Goal: Information Seeking & Learning: Compare options

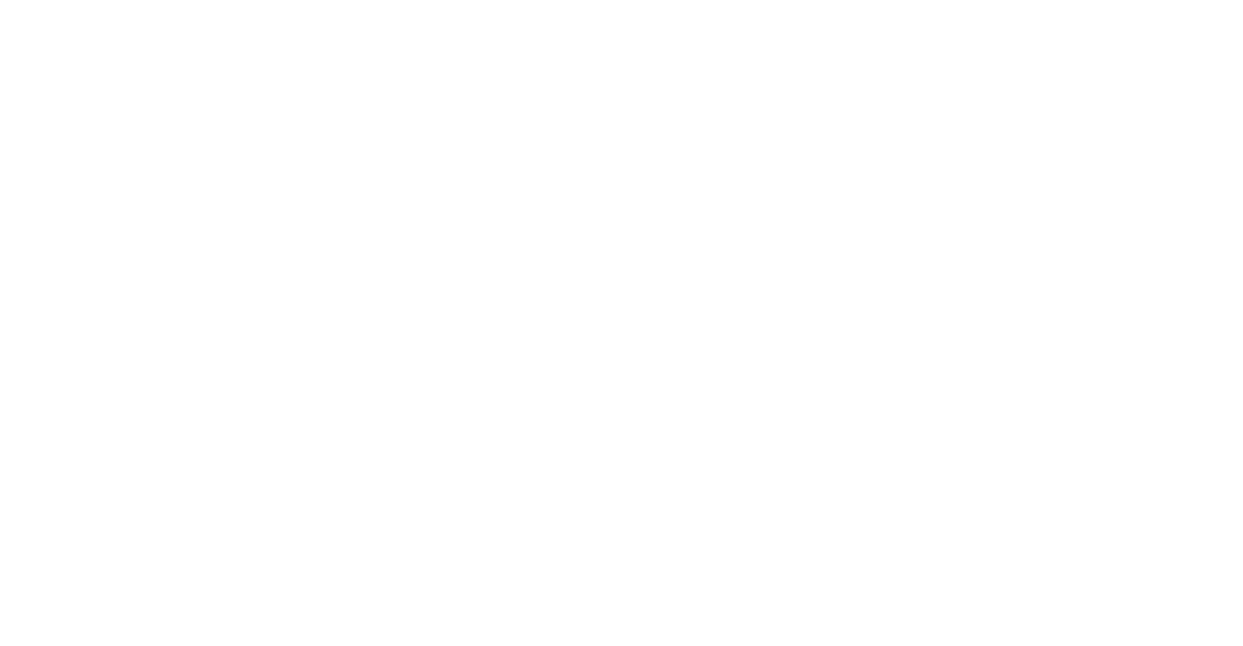
checkbox input "false"
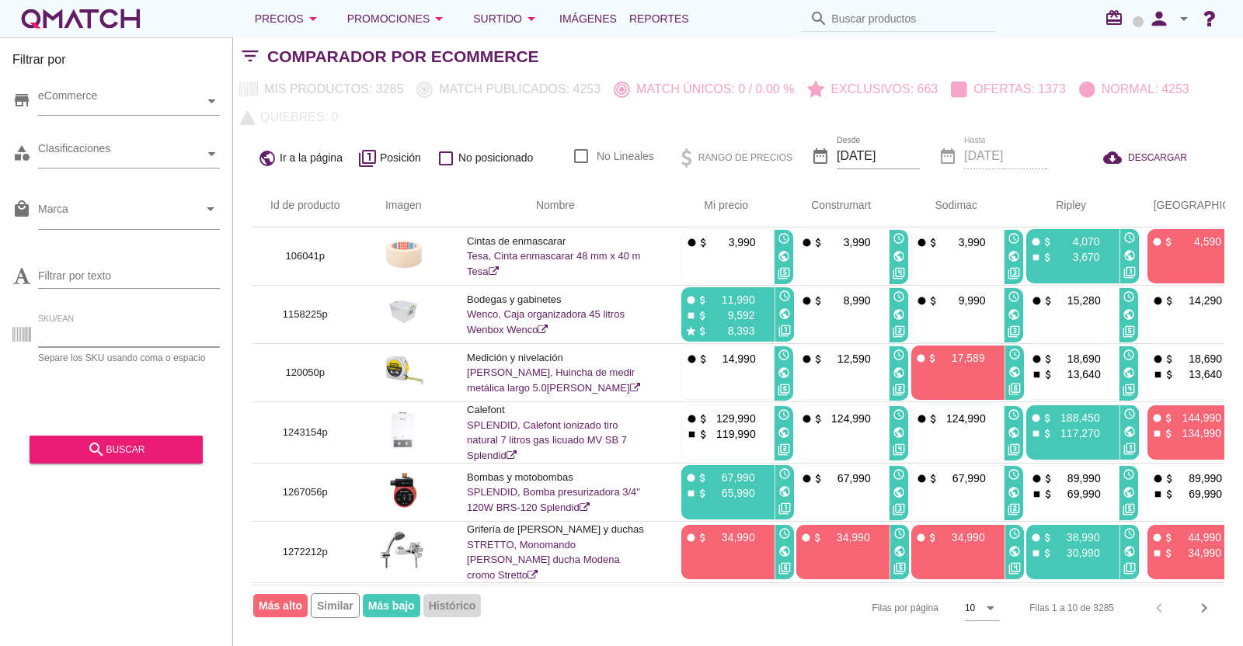
click at [97, 336] on input "SKU/EAN" at bounding box center [129, 334] width 182 height 25
paste input "1465567p 1465568p 1465565p 1465569p 1465570p 1465566p 1465563p 1465564p 1465557…"
click at [112, 95] on div "eCommerce" at bounding box center [121, 101] width 166 height 16
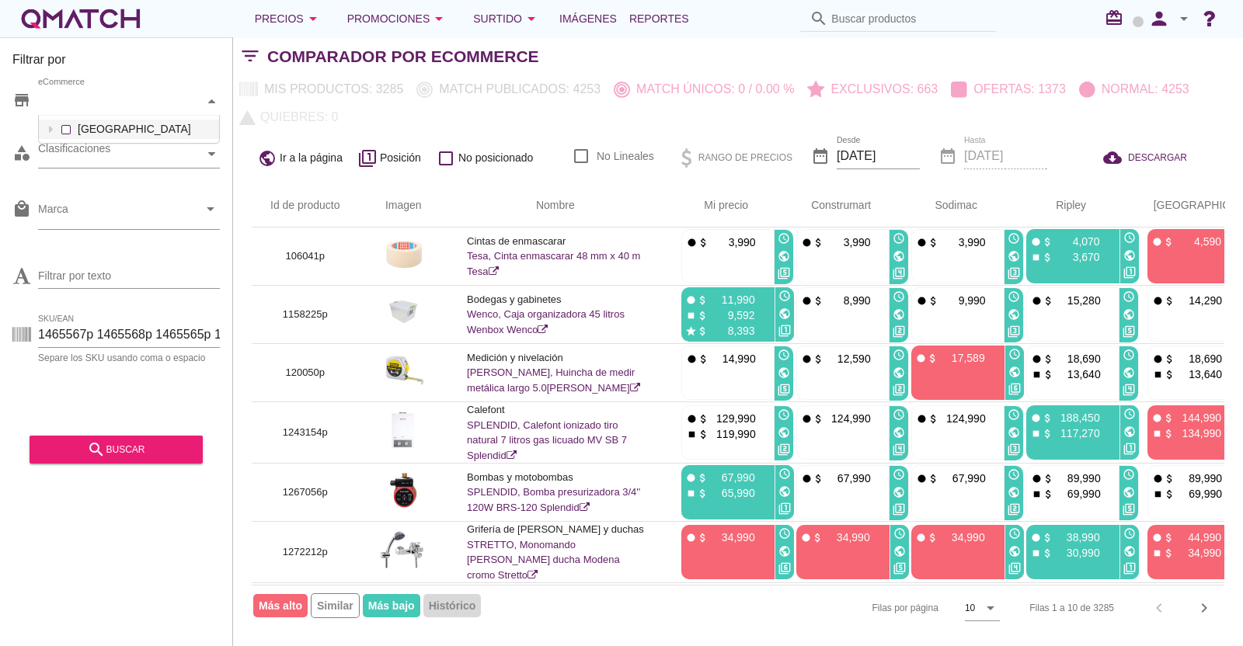
click at [68, 116] on div "eCommerce [GEOGRAPHIC_DATA]" at bounding box center [129, 102] width 182 height 28
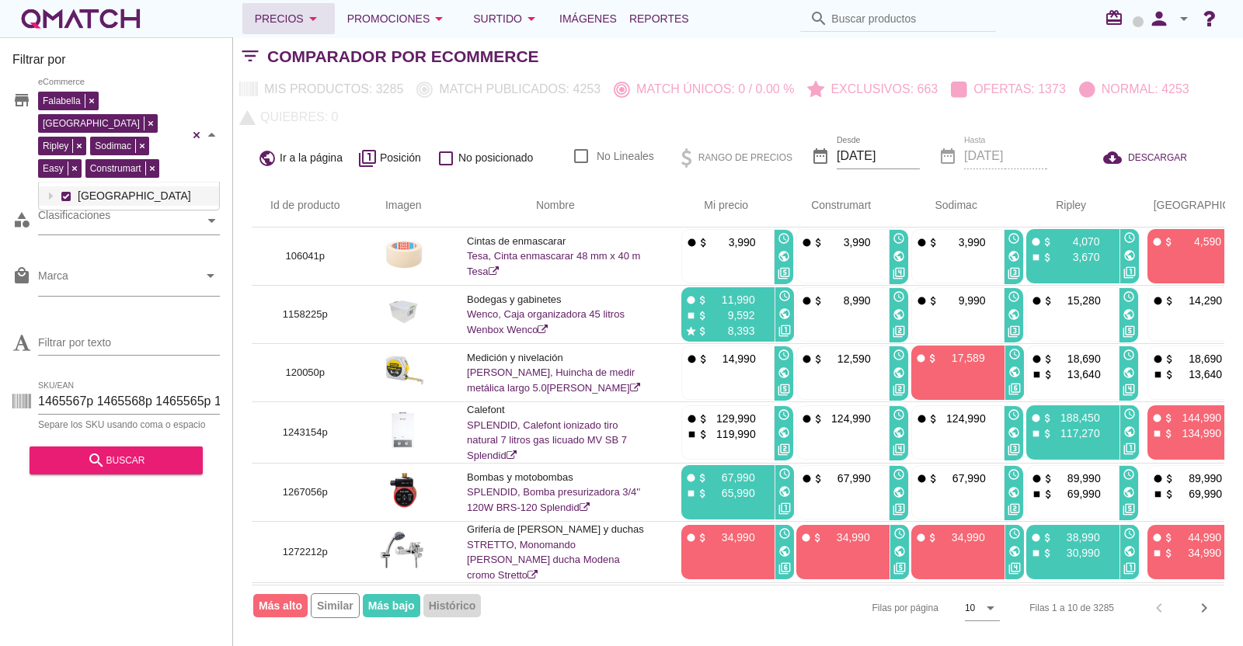
click at [306, 21] on icon "arrow_drop_down" at bounding box center [313, 18] width 19 height 19
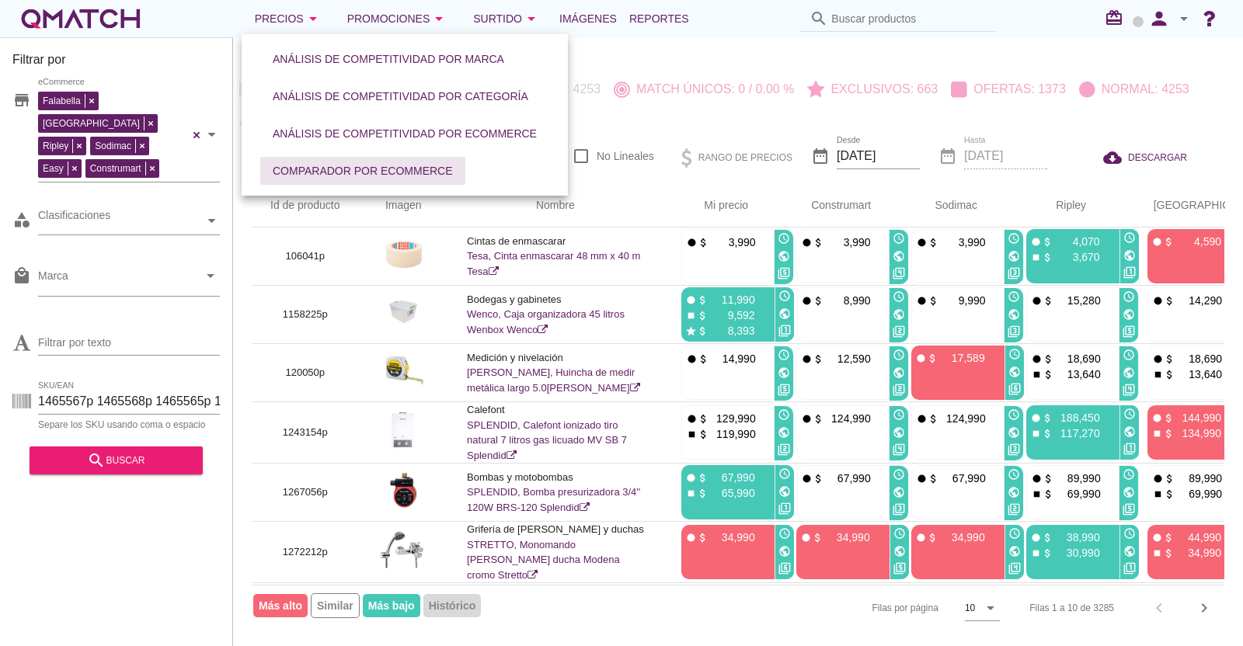
click at [356, 164] on div "Comparador por eCommerce" at bounding box center [363, 171] width 180 height 16
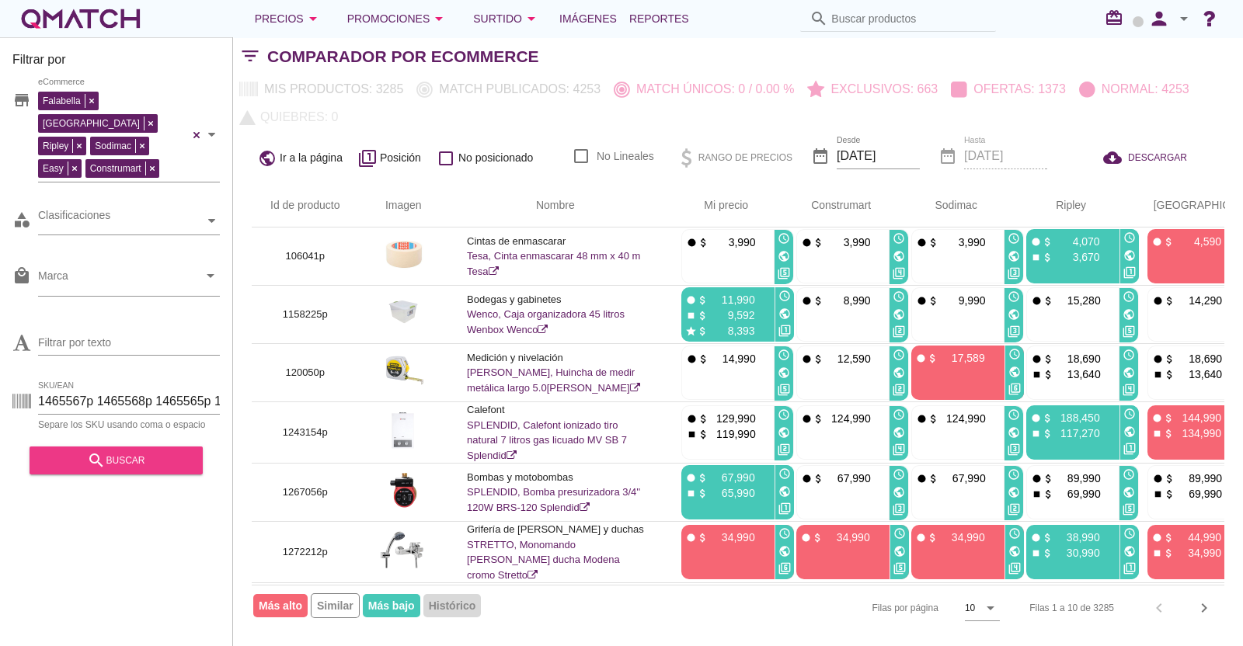
click at [110, 451] on div "search buscar" at bounding box center [116, 460] width 148 height 19
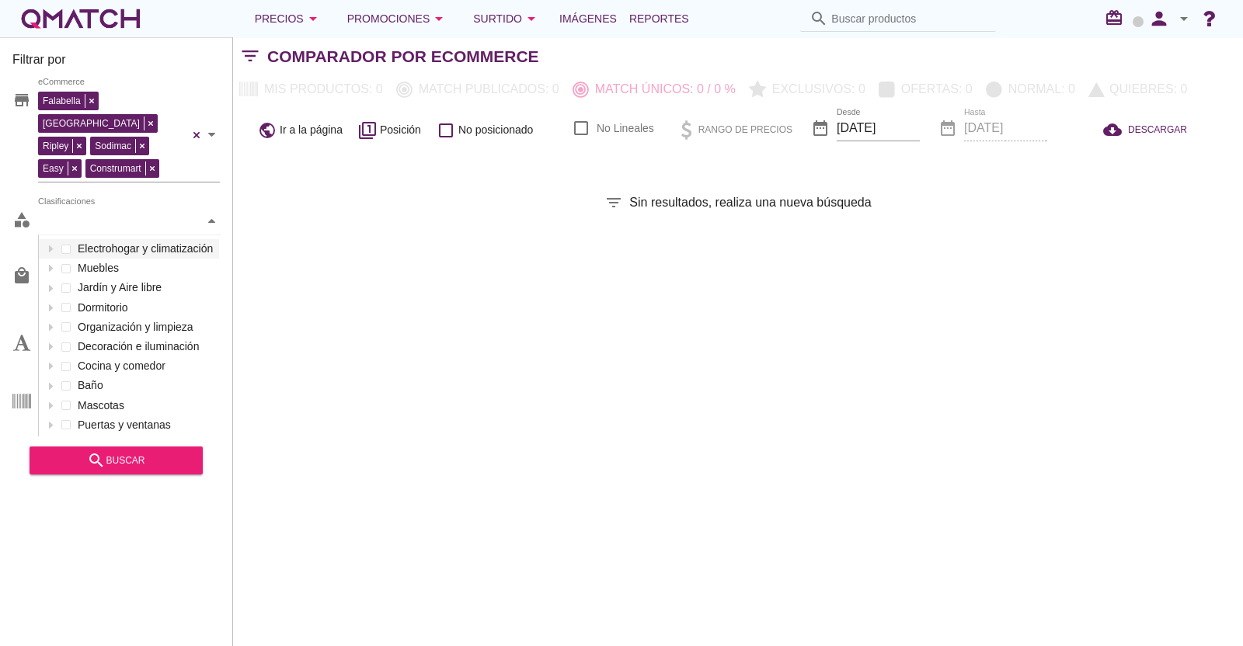
click at [89, 207] on div "Clasificaciones" at bounding box center [121, 220] width 166 height 27
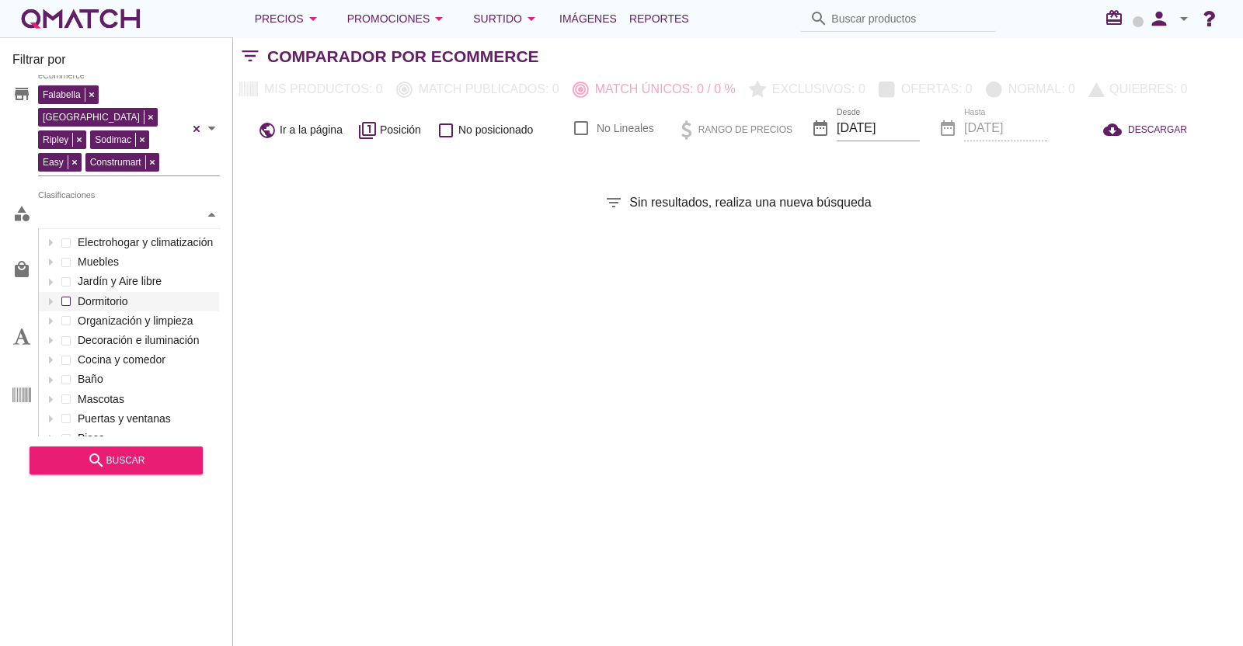
scroll to position [0, 0]
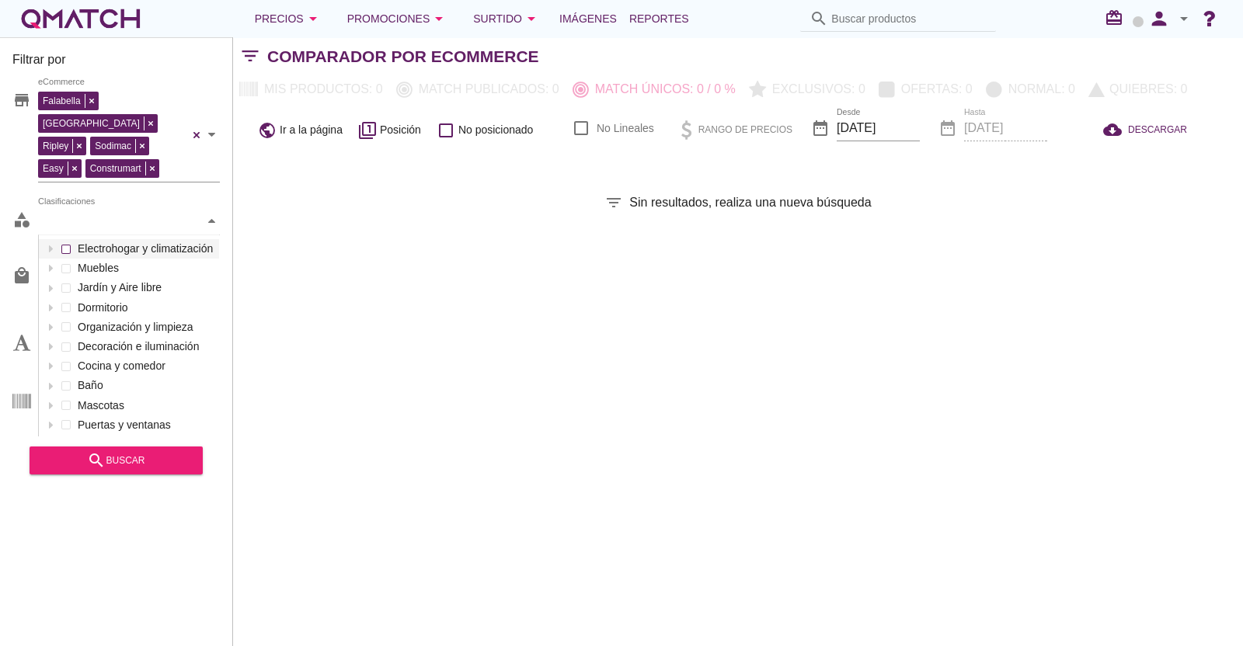
click at [65, 226] on div "Clasificaciones Electrohogar y climatización Muebles Jardín y Aire libre Dormit…" at bounding box center [129, 221] width 182 height 28
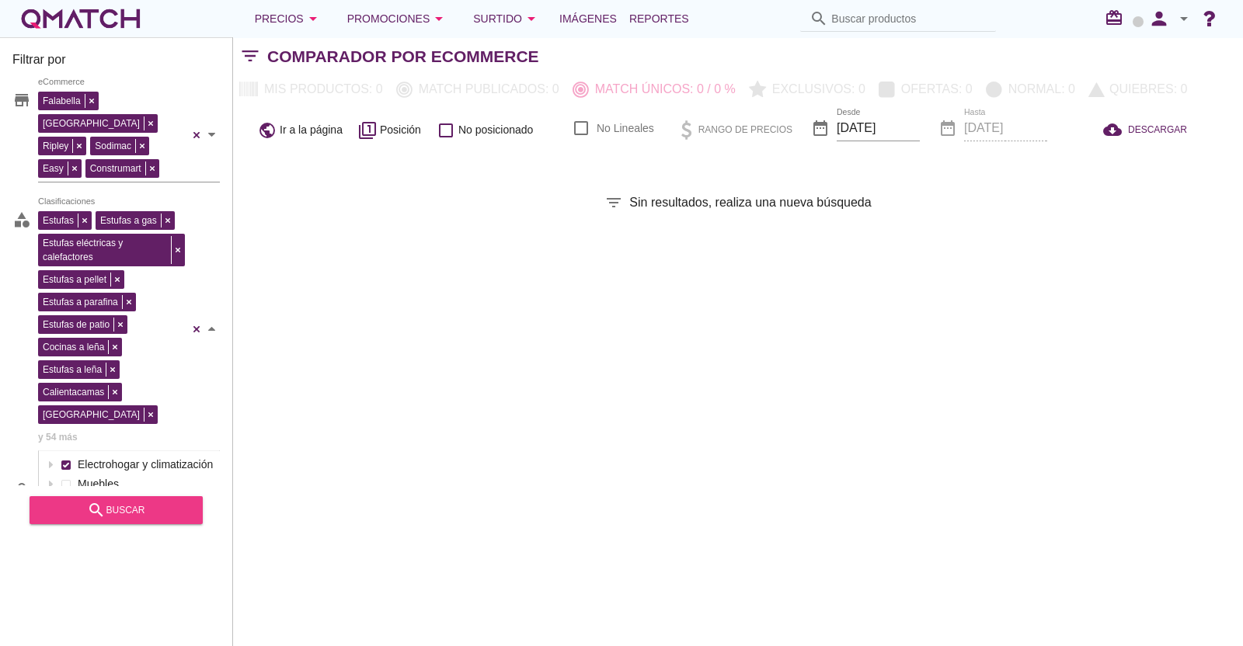
click at [138, 514] on div "search buscar" at bounding box center [116, 510] width 148 height 19
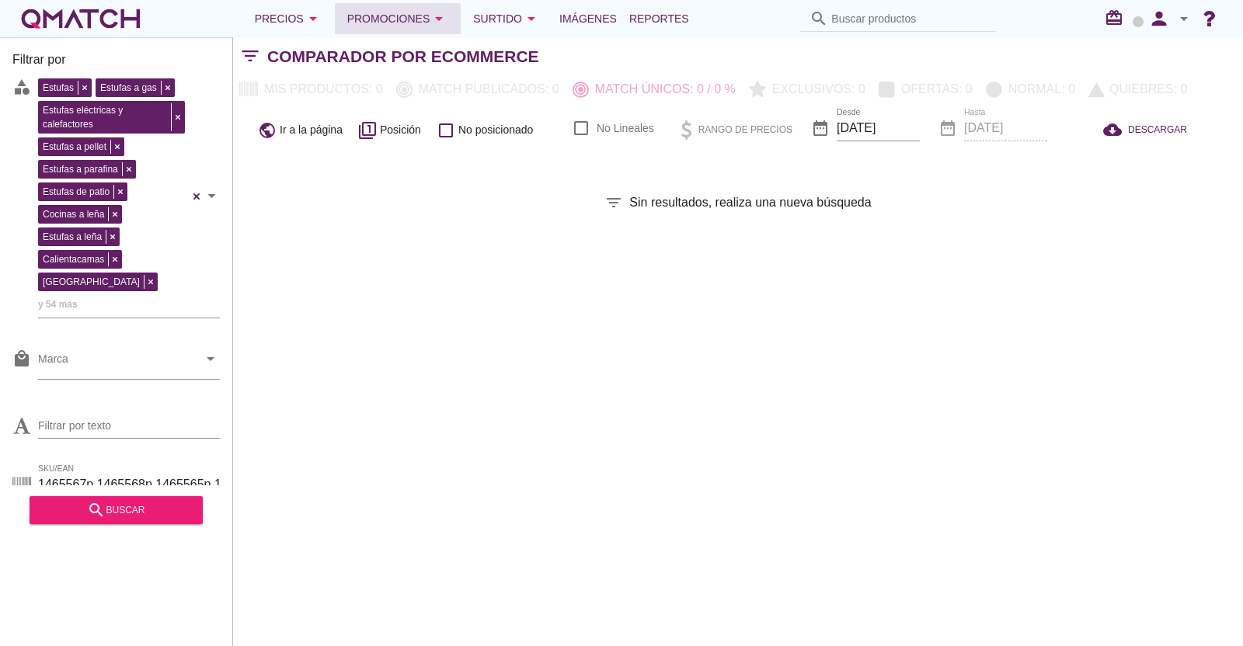
click at [385, 22] on div "Promociones arrow_drop_down" at bounding box center [398, 18] width 102 height 19
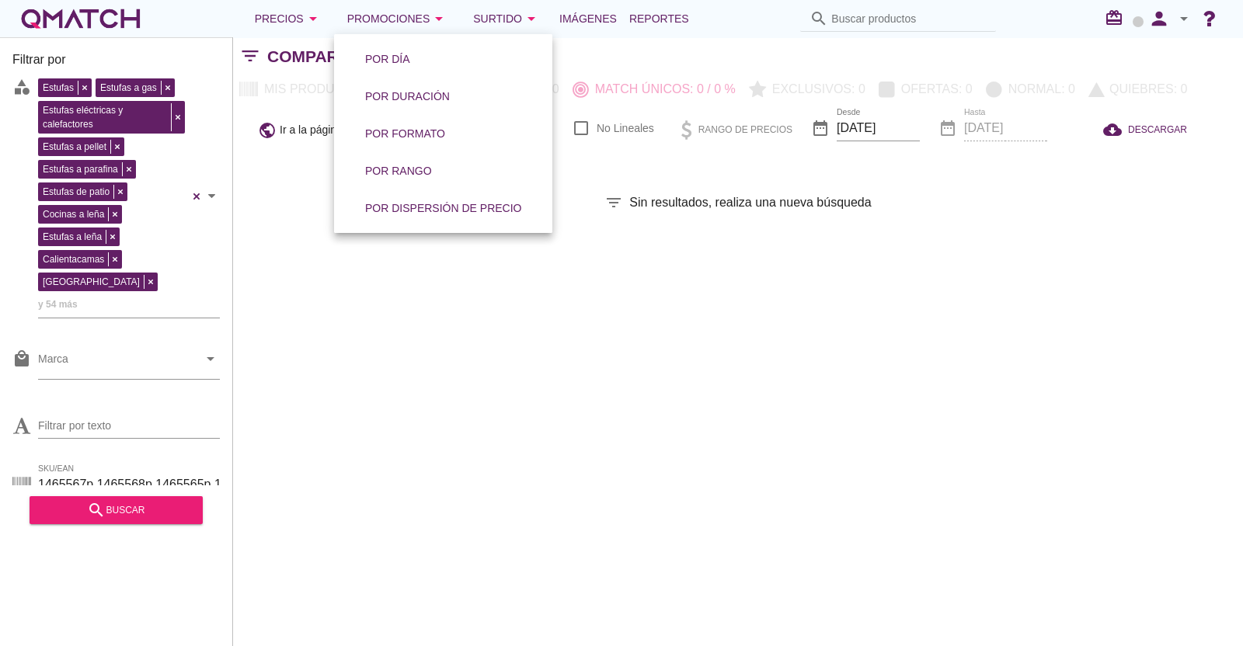
click at [301, 56] on h2 "Comparador por eCommerce" at bounding box center [403, 56] width 272 height 25
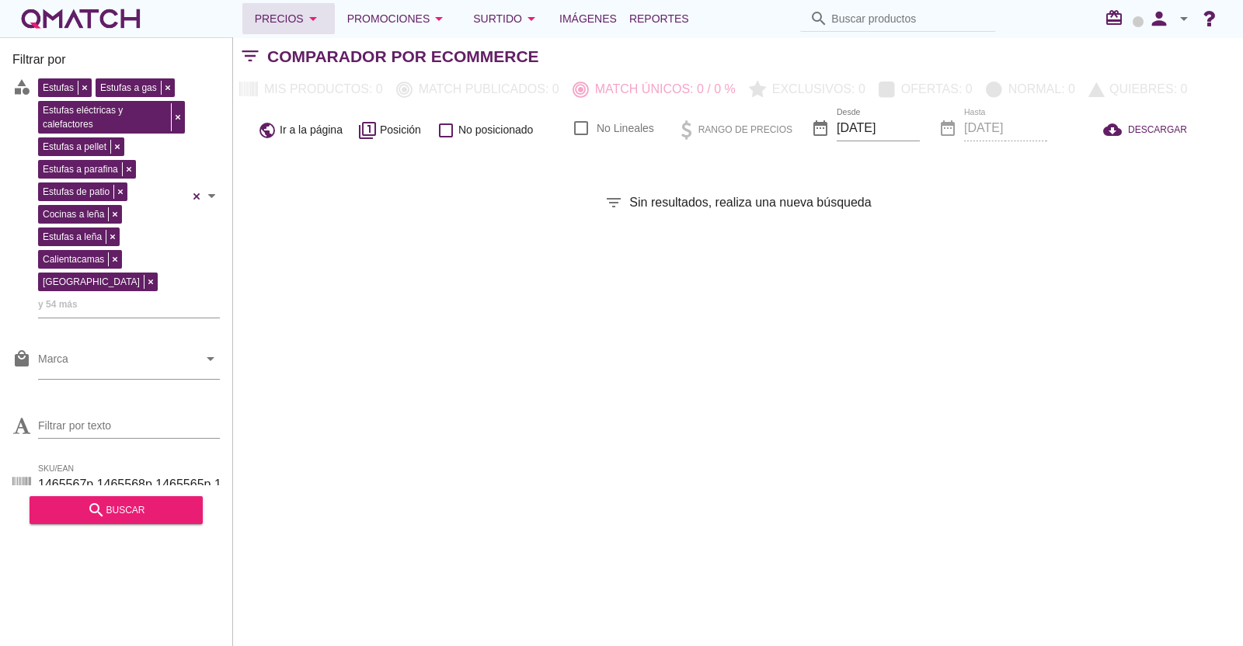
click at [291, 23] on div "Precios arrow_drop_down" at bounding box center [289, 18] width 68 height 19
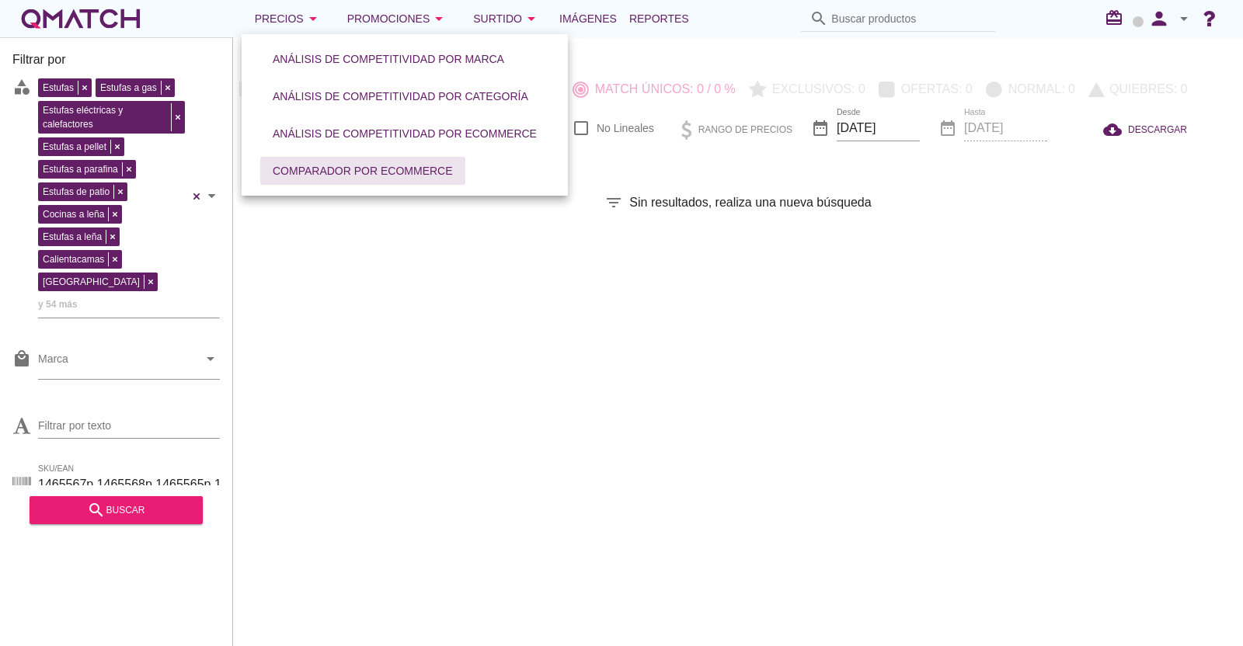
click at [307, 172] on div "Comparador por eCommerce" at bounding box center [363, 171] width 180 height 16
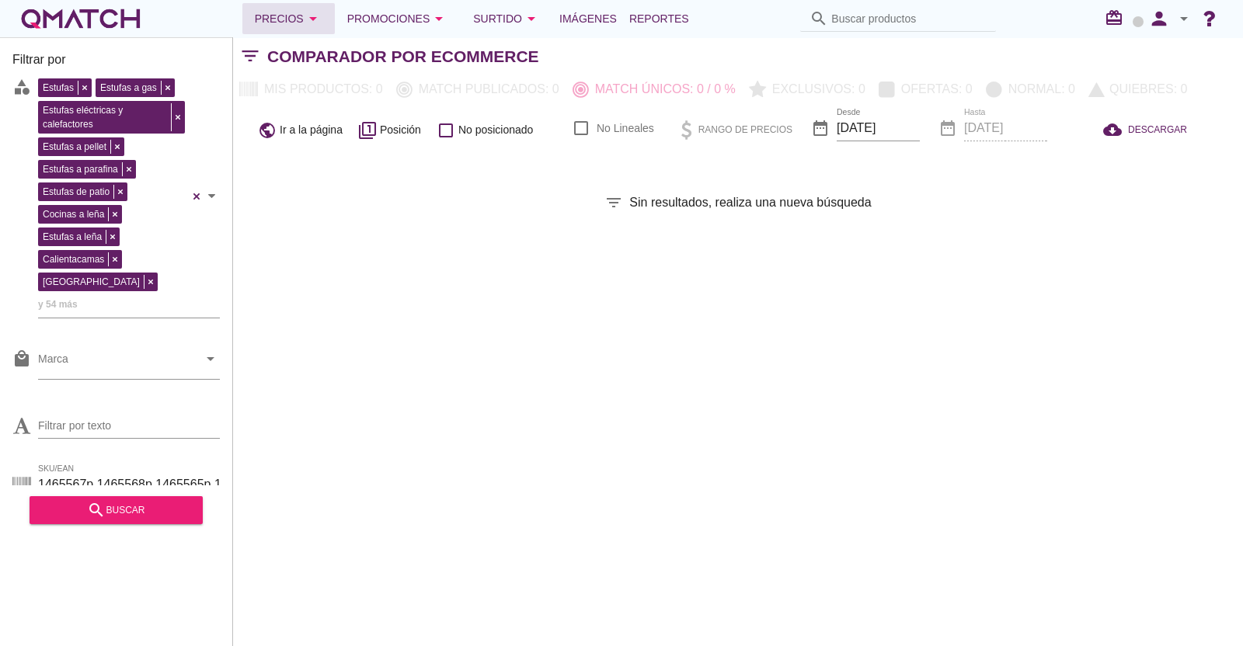
click at [261, 13] on div "Precios arrow_drop_down" at bounding box center [289, 18] width 68 height 19
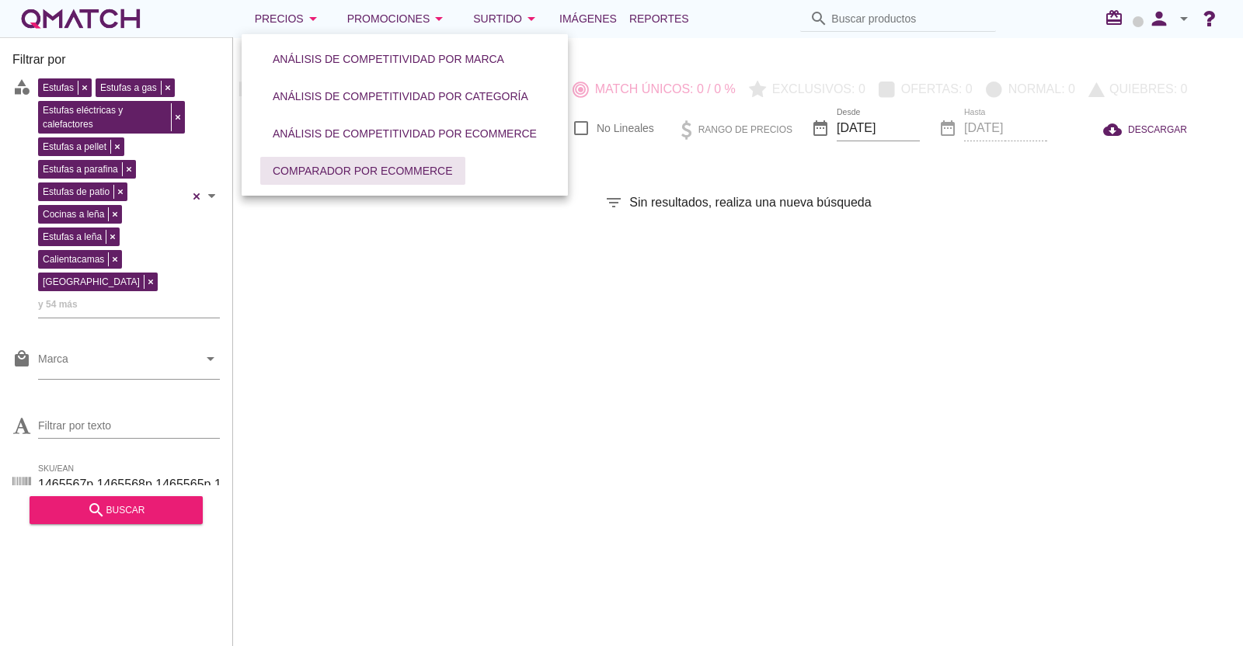
click at [401, 171] on div "Comparador por eCommerce" at bounding box center [363, 171] width 180 height 16
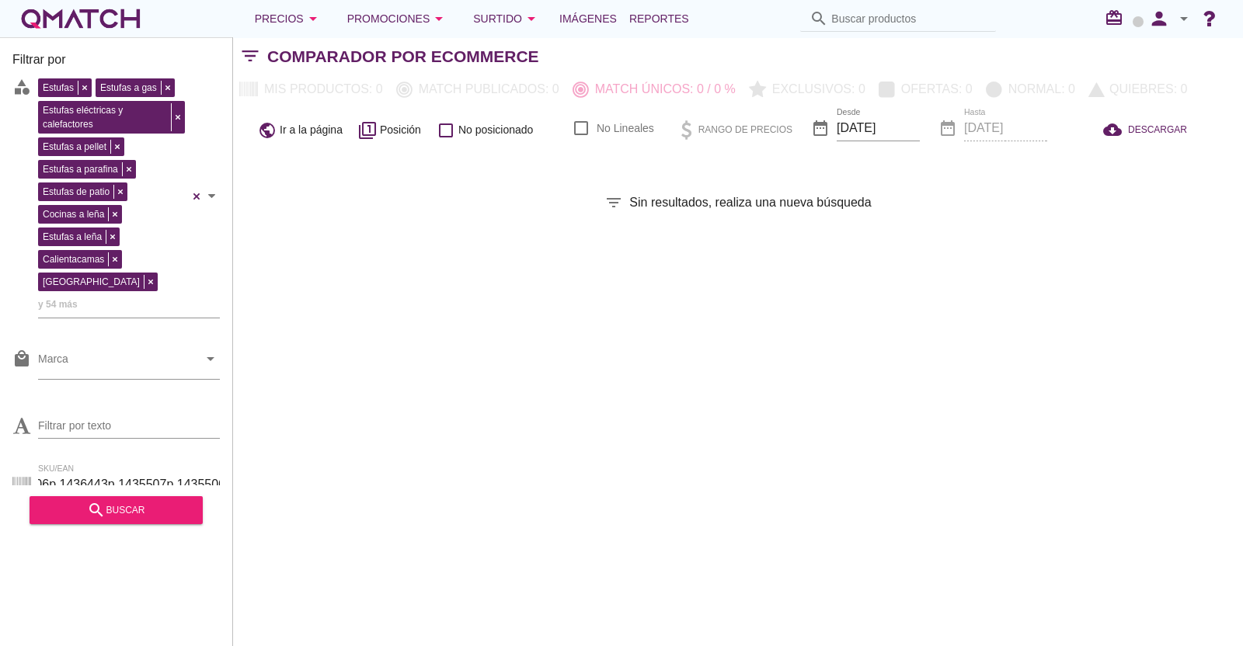
drag, startPoint x: 71, startPoint y: 427, endPoint x: 448, endPoint y: 427, distance: 377.6
click at [448, 427] on div "Filtrar por store [PERSON_NAME] [GEOGRAPHIC_DATA][PERSON_NAME] Sodimac Easy Con…" at bounding box center [738, 341] width 1010 height 609
click at [151, 517] on div "search buscar" at bounding box center [116, 510] width 148 height 19
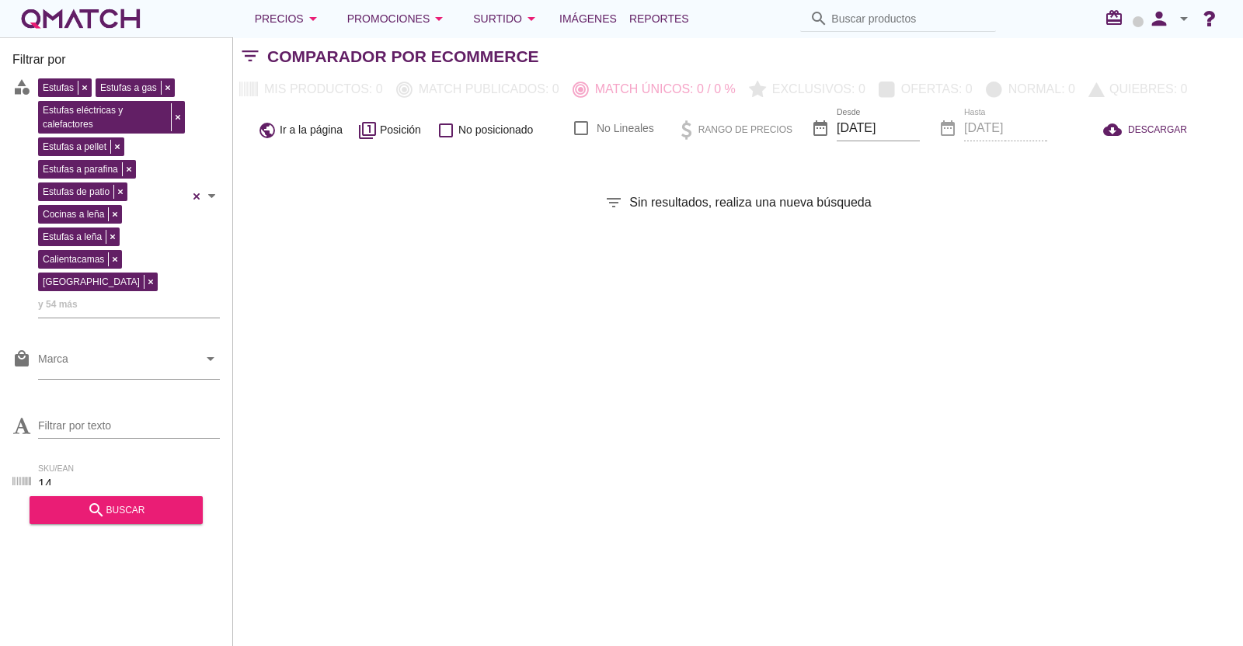
type input "1"
paste input "1465567p 1465568p 1465565p 1465569p 1465570p 1465566p 1465563p 1465564p 1465557…"
type input "1465567p 1465568p 1465565p 1465569p 1465570p 1465566p 1465563p 1465564p 1465557…"
click at [143, 505] on div "search buscar" at bounding box center [116, 510] width 148 height 19
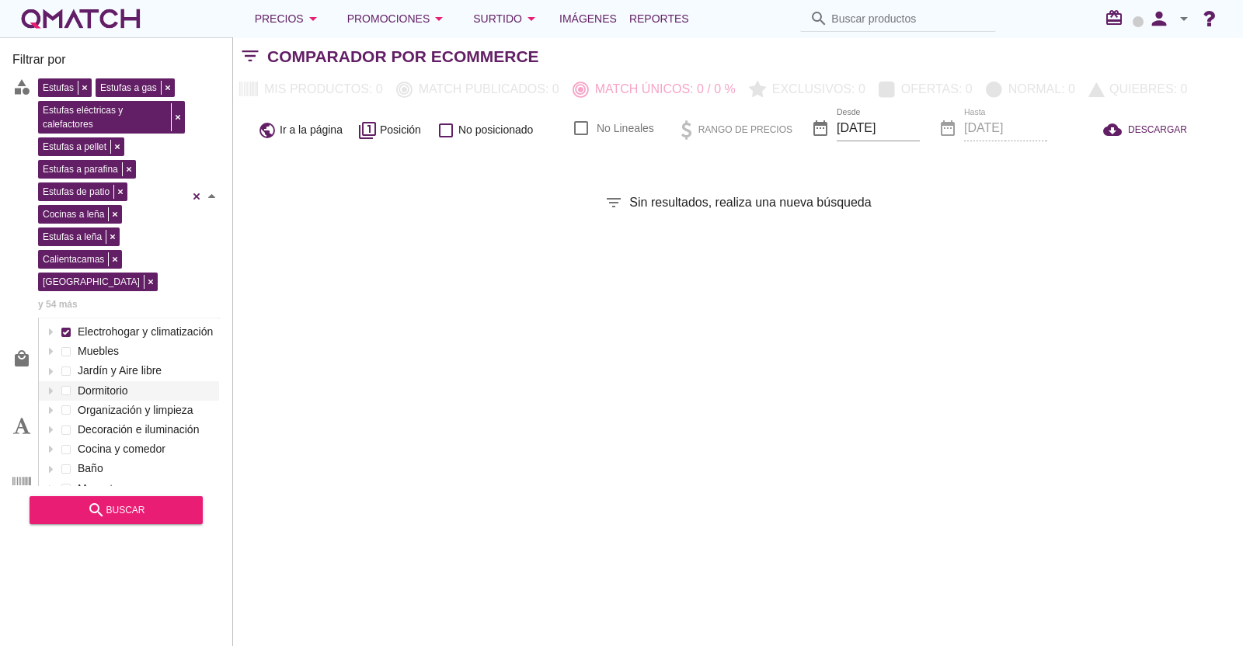
scroll to position [232, 180]
click at [78, 297] on span "y 54 más" at bounding box center [58, 305] width 40 height 16
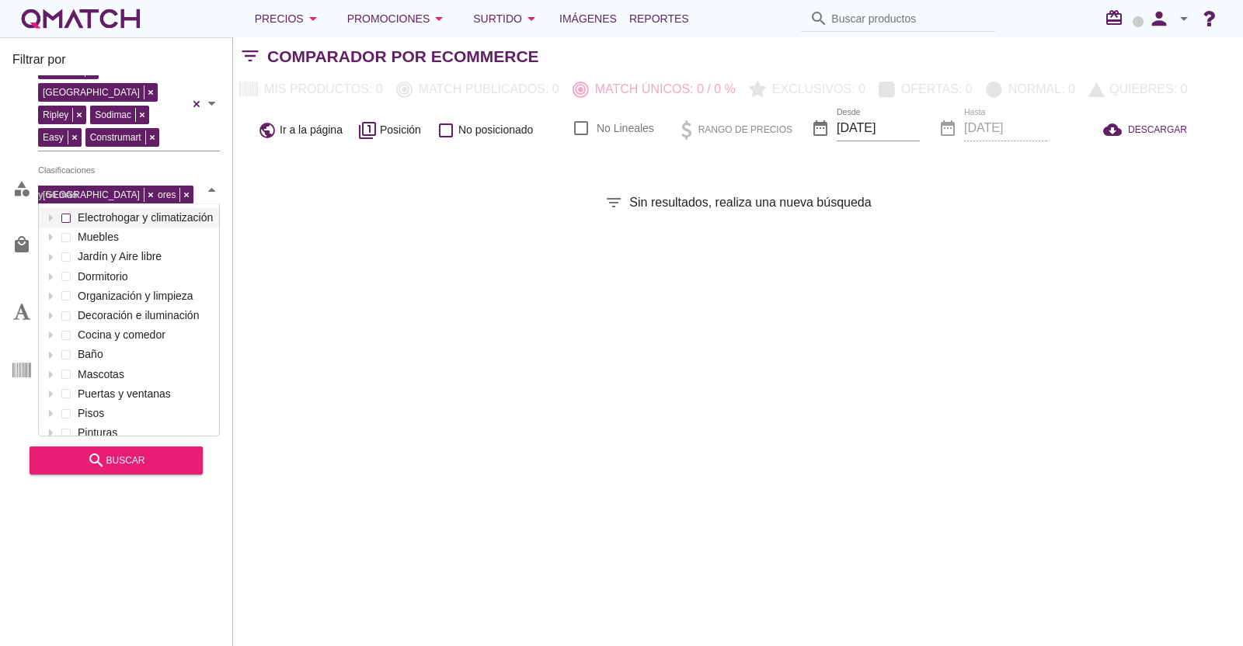
click at [68, 282] on div "Electrohogar y climatización Muebles Jardín y Aire libre Dormitorio Organizació…" at bounding box center [129, 355] width 180 height 294
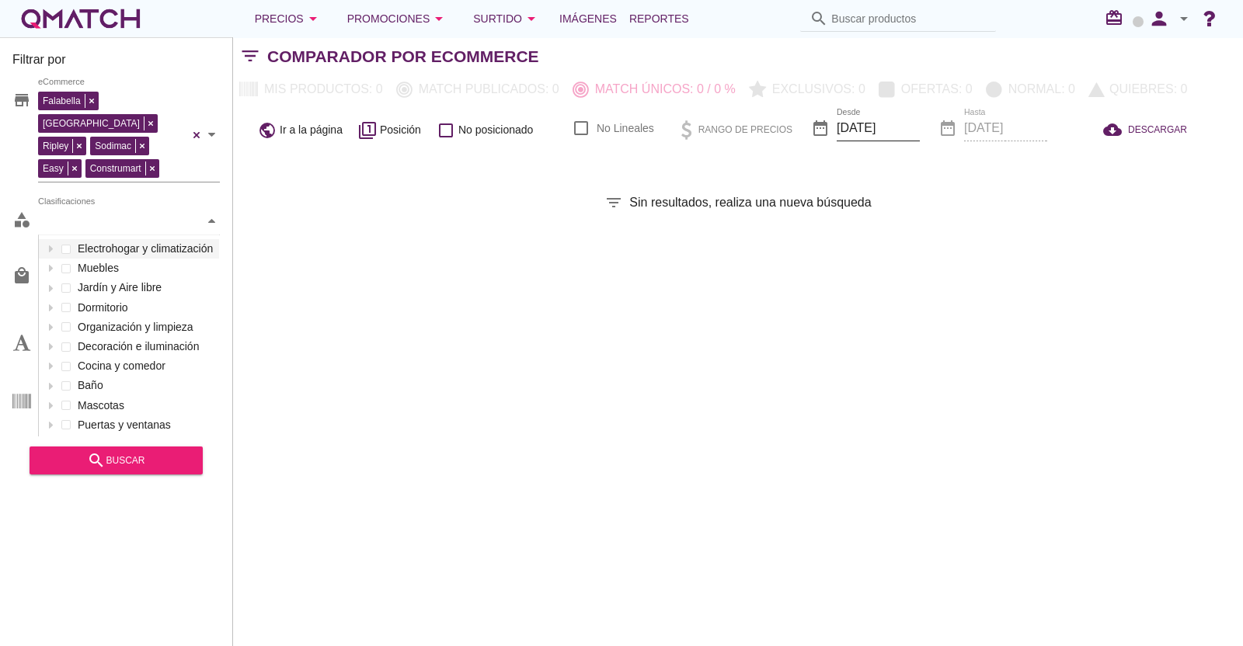
click at [883, 122] on input "[DATE]" at bounding box center [878, 128] width 83 height 25
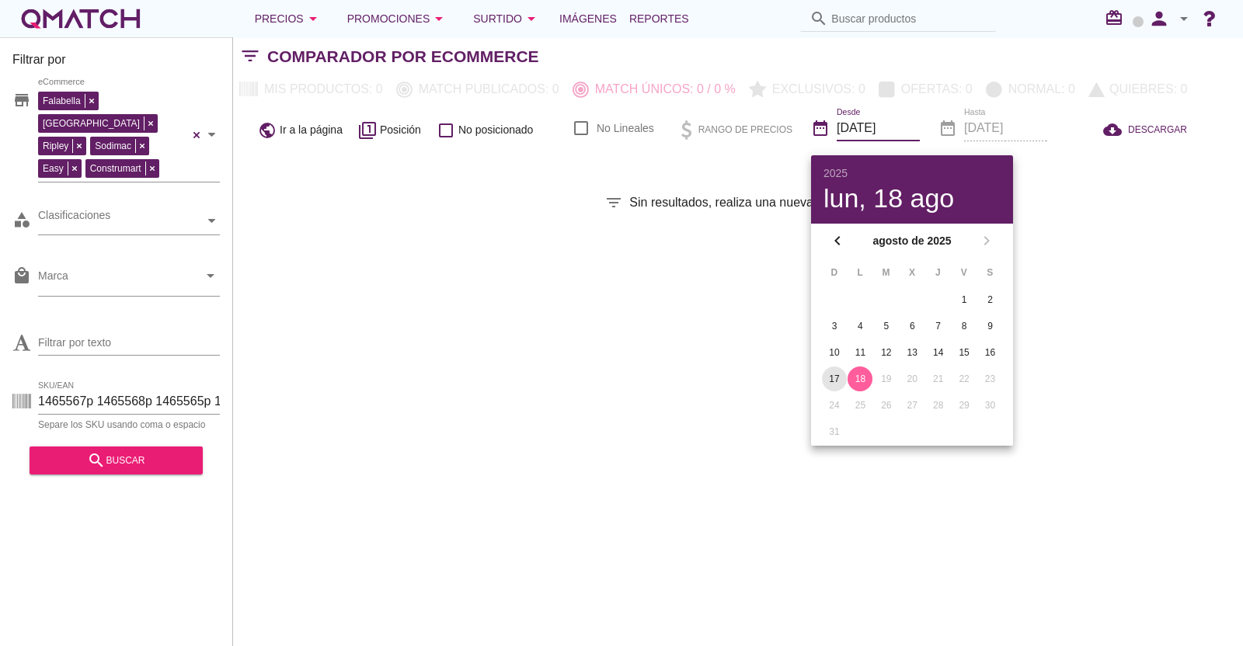
click at [839, 372] on div "17" at bounding box center [834, 379] width 25 height 14
checkbox input "false"
type input "[DATE]"
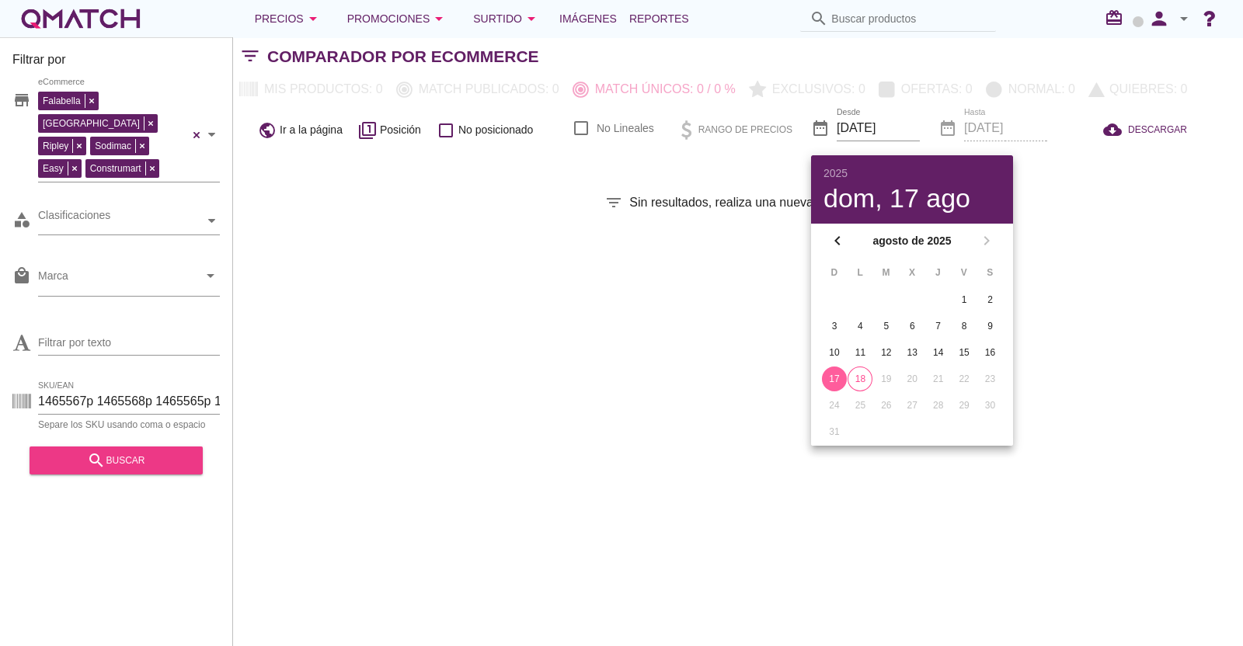
click at [150, 451] on div "search buscar" at bounding box center [116, 460] width 148 height 19
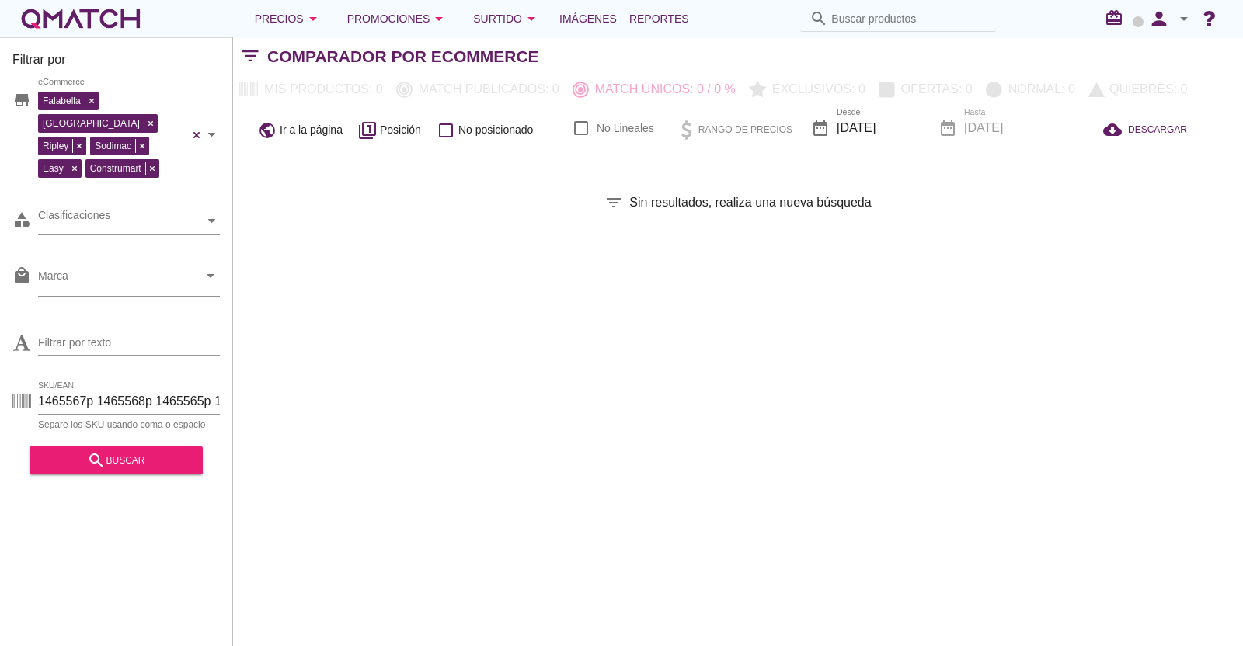
click at [892, 133] on input "[DATE]" at bounding box center [878, 128] width 83 height 25
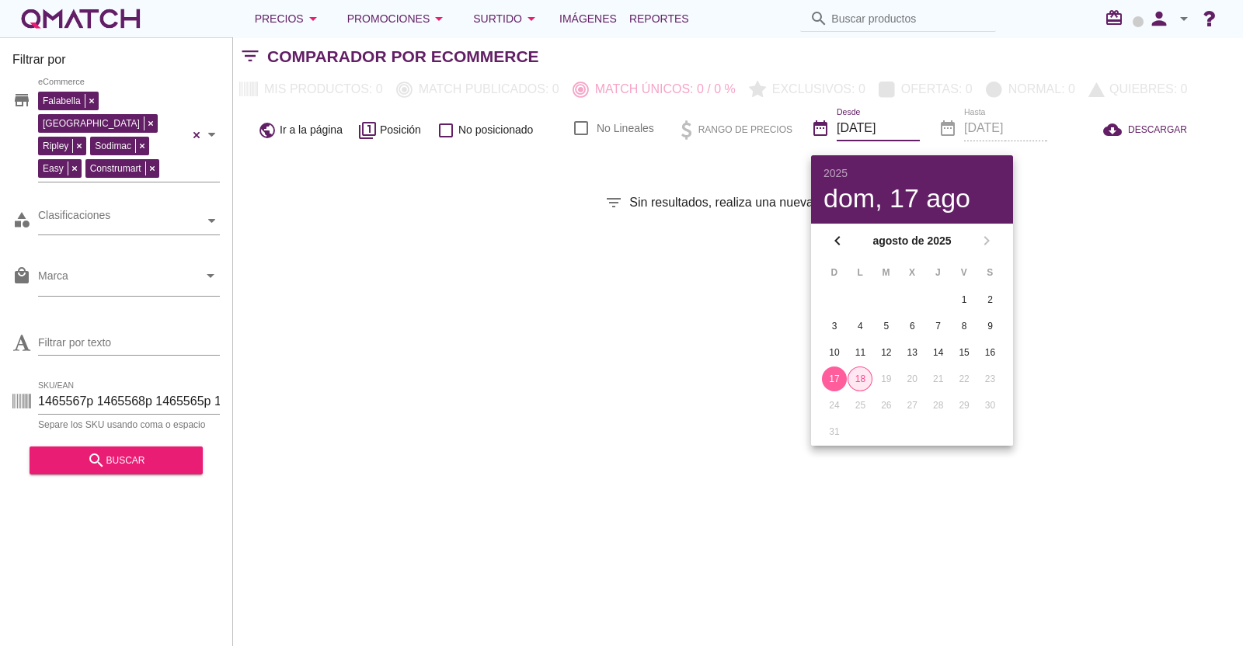
click at [862, 381] on div "18" at bounding box center [859, 379] width 23 height 14
checkbox input "false"
type input "[DATE]"
click at [54, 330] on input "Filtrar por texto" at bounding box center [129, 342] width 182 height 25
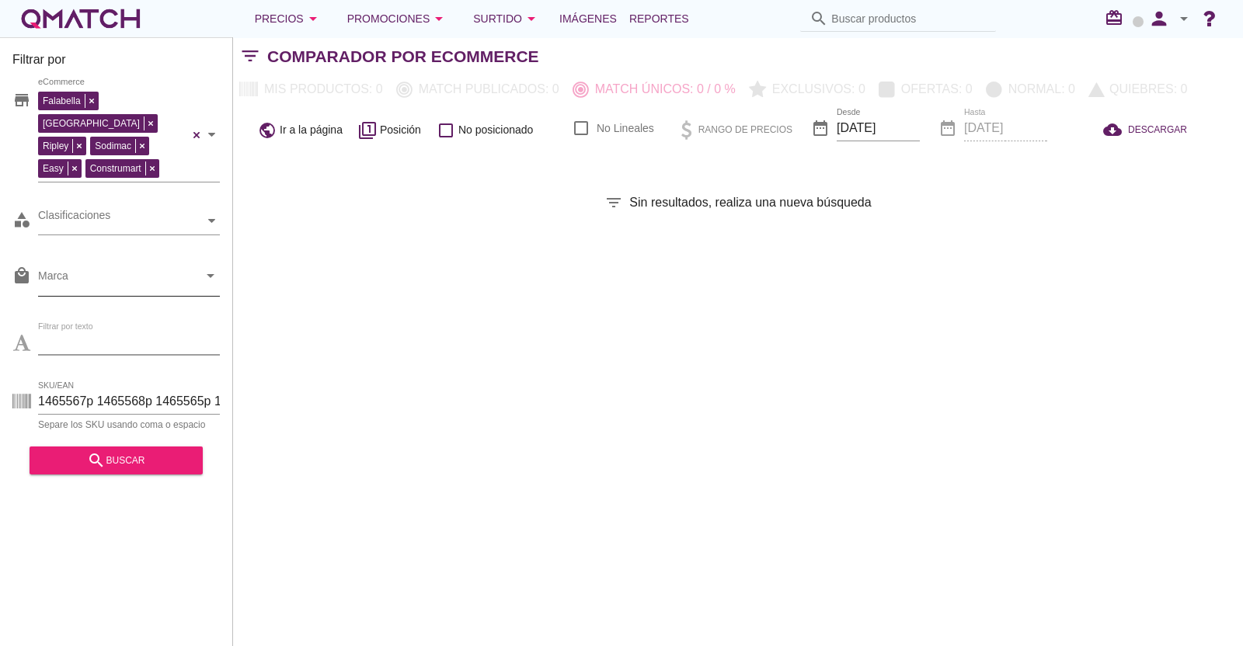
click at [82, 267] on input "Marca" at bounding box center [118, 279] width 160 height 25
click at [210, 266] on icon "arrow_drop_down" at bounding box center [210, 275] width 19 height 19
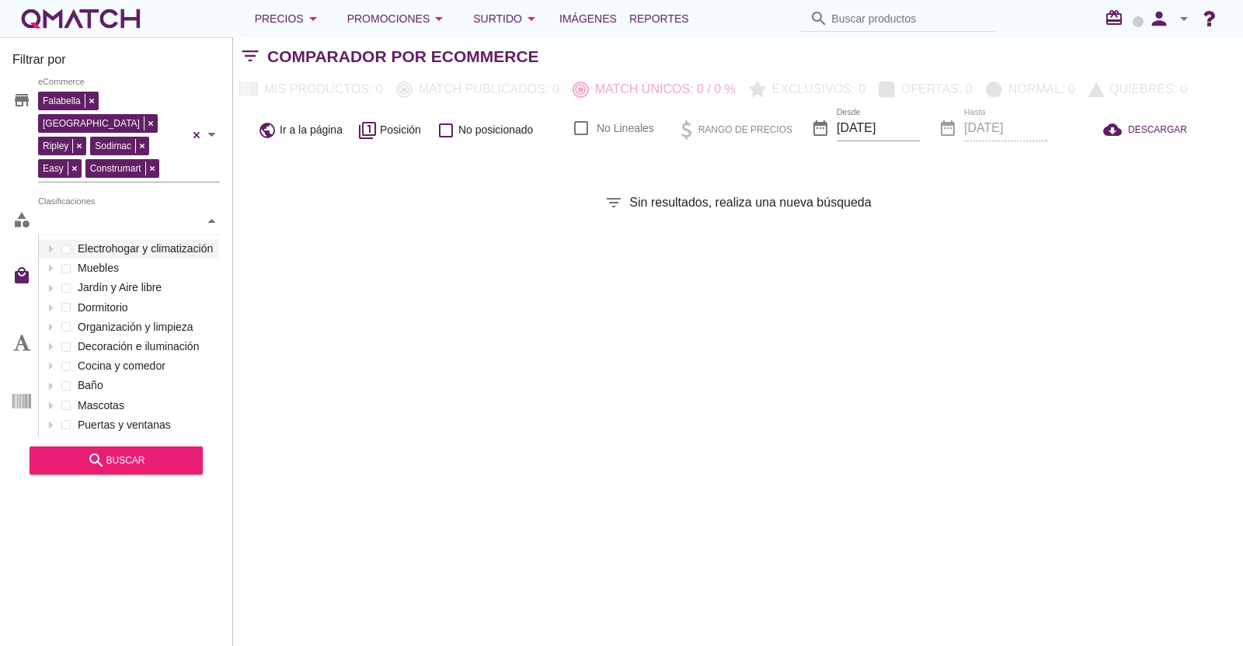
click at [214, 218] on icon at bounding box center [211, 221] width 7 height 7
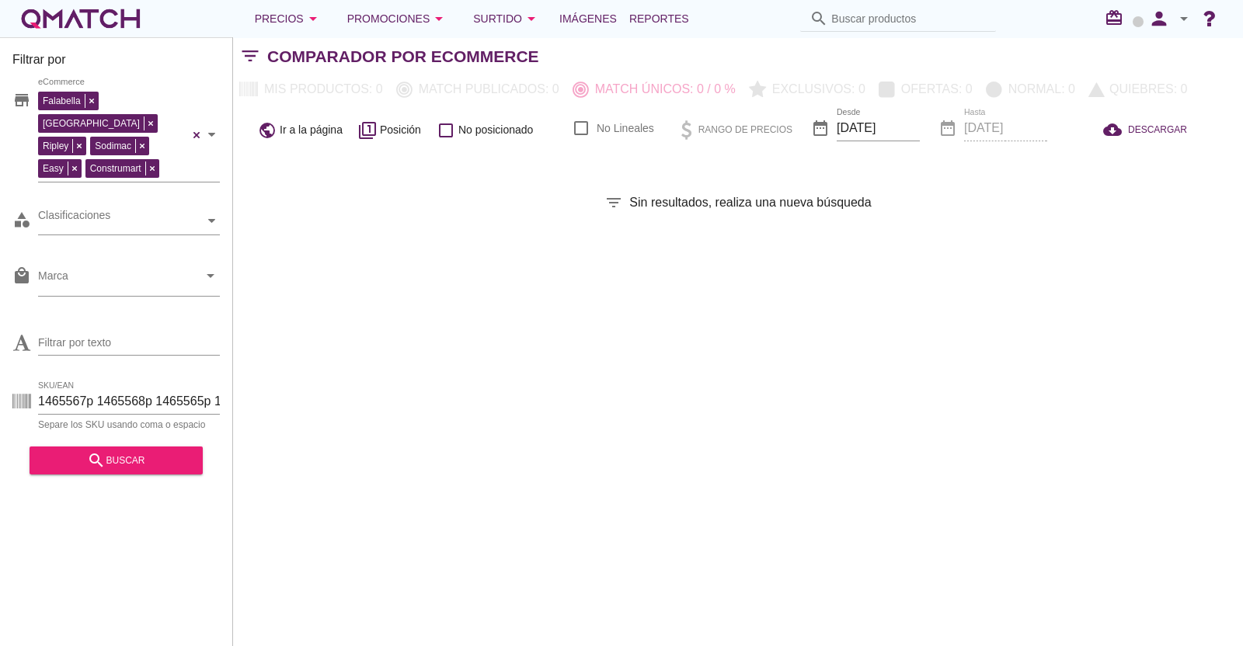
click at [362, 250] on div "Filtrar por store [PERSON_NAME] [GEOGRAPHIC_DATA][PERSON_NAME] Sodimac Easy Con…" at bounding box center [738, 341] width 1010 height 609
drag, startPoint x: 58, startPoint y: 372, endPoint x: 544, endPoint y: 374, distance: 485.6
click at [530, 374] on div "Filtrar por store [PERSON_NAME] [GEOGRAPHIC_DATA][PERSON_NAME] Sodimac Easy Con…" at bounding box center [738, 341] width 1010 height 609
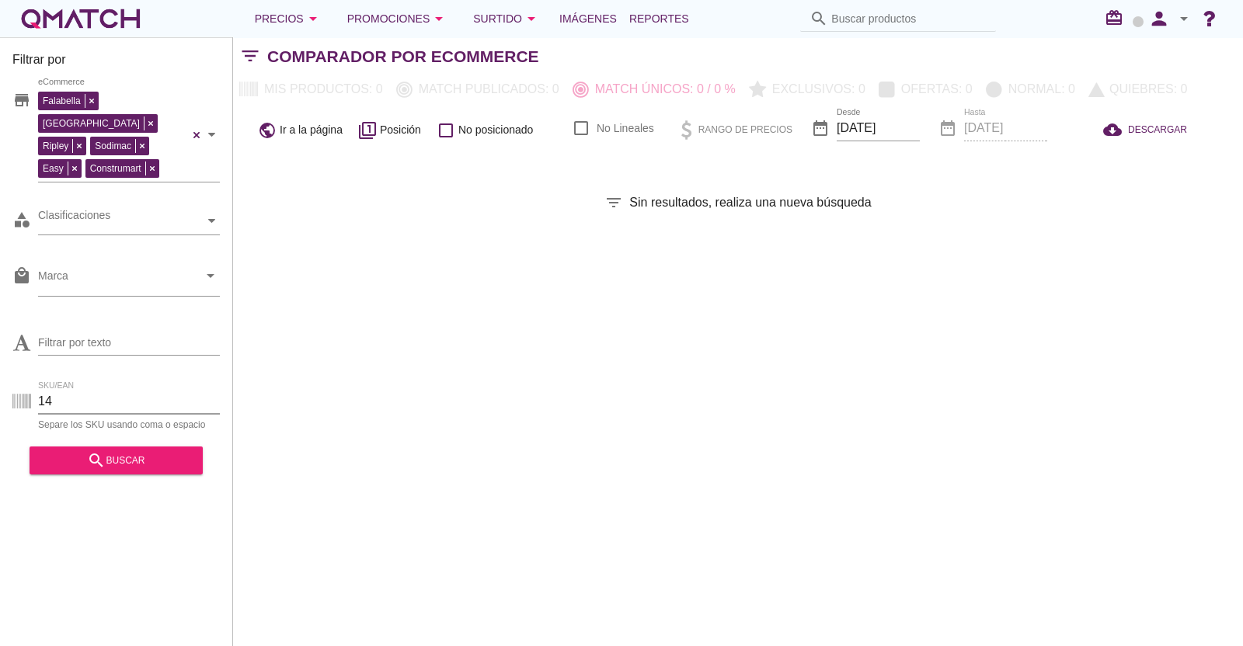
type input "1"
click at [97, 380] on div "SKU/EAN Separe los SKU usando coma o espacio" at bounding box center [115, 405] width 207 height 50
paste input "1465567p"
click at [83, 451] on div "search buscar" at bounding box center [116, 460] width 148 height 19
drag, startPoint x: 108, startPoint y: 373, endPoint x: 0, endPoint y: 360, distance: 108.7
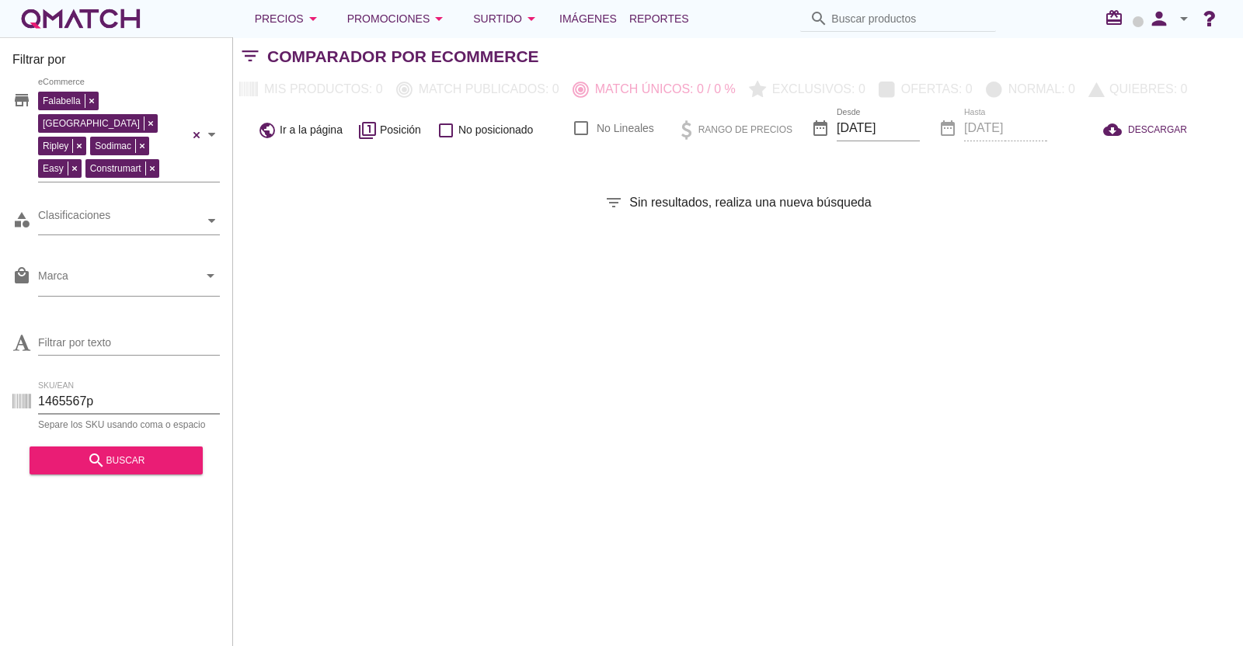
click at [0, 361] on div "Filtrar por store [PERSON_NAME] [GEOGRAPHIC_DATA][PERSON_NAME] Sodimac Easy Con…" at bounding box center [116, 341] width 233 height 609
paste input "4"
type input "1465564p"
click at [84, 451] on div "search buscar" at bounding box center [116, 460] width 148 height 19
